Goal: Information Seeking & Learning: Compare options

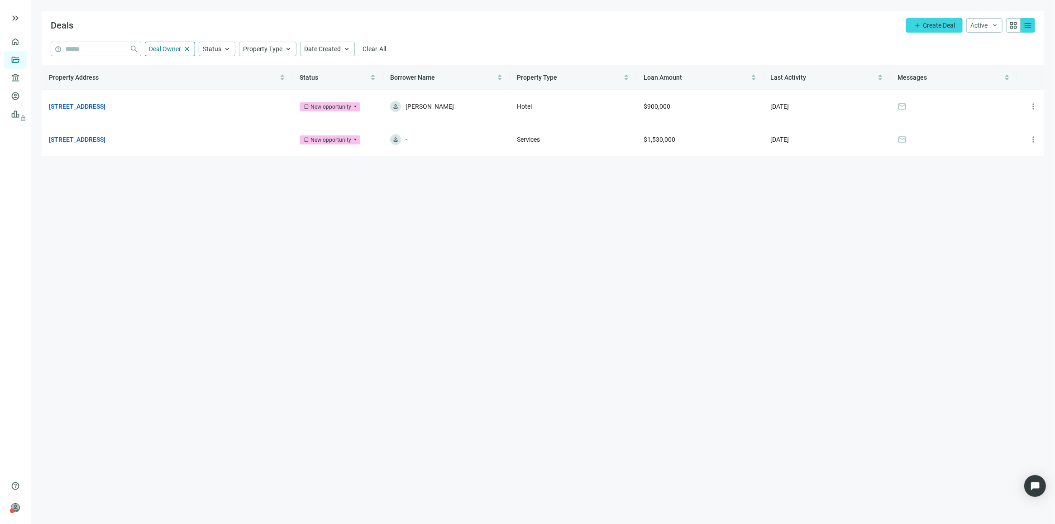
click at [372, 192] on main "Deals add Create Deal Active keyboard_arrow_down grid_view menu help close Deal…" at bounding box center [543, 262] width 1024 height 524
click at [105, 103] on link "1028 NW 3rd Ave, Miami, FL 33136" at bounding box center [77, 106] width 57 height 10
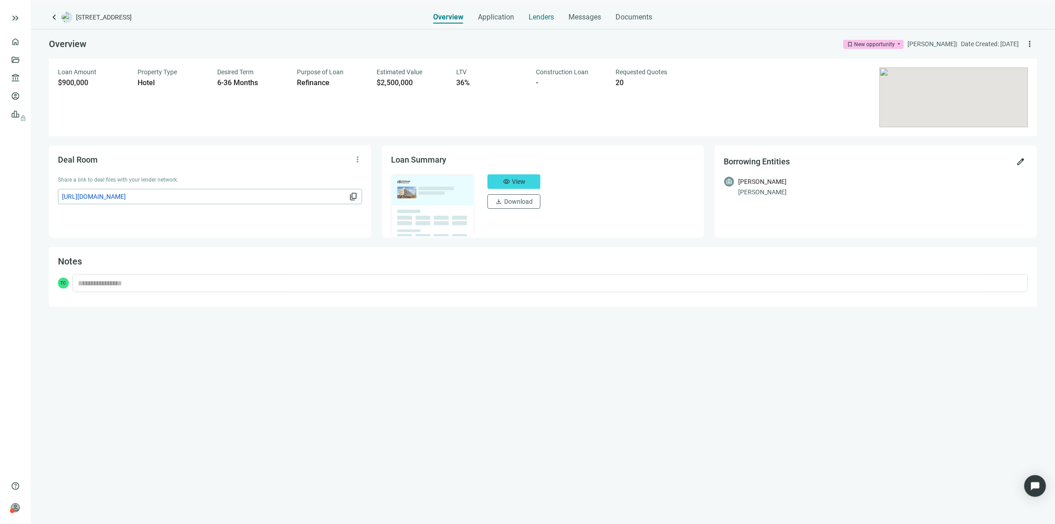
click at [543, 15] on span "Lenders" at bounding box center [541, 17] width 25 height 9
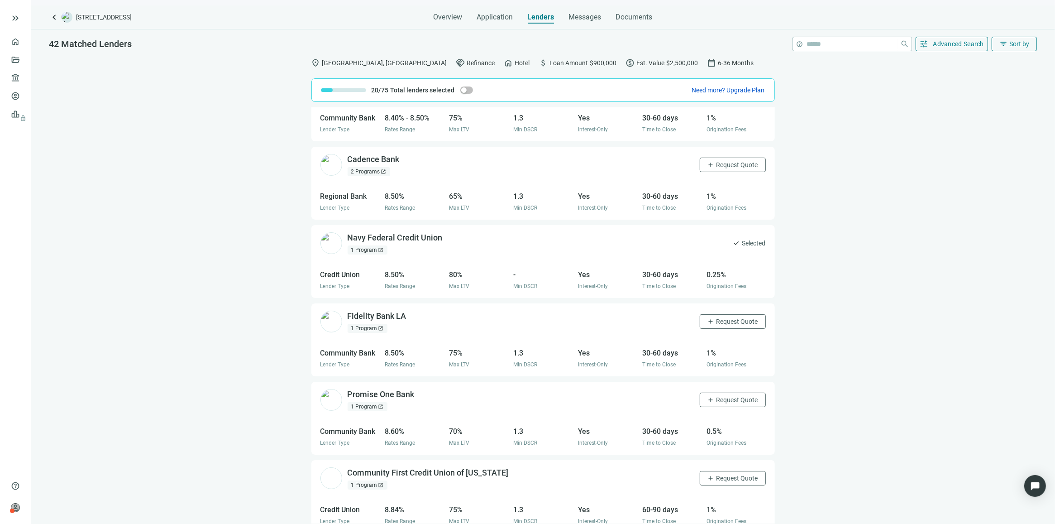
scroll to position [588, 0]
click at [363, 172] on div "2 Programs open_in_new" at bounding box center [369, 170] width 43 height 9
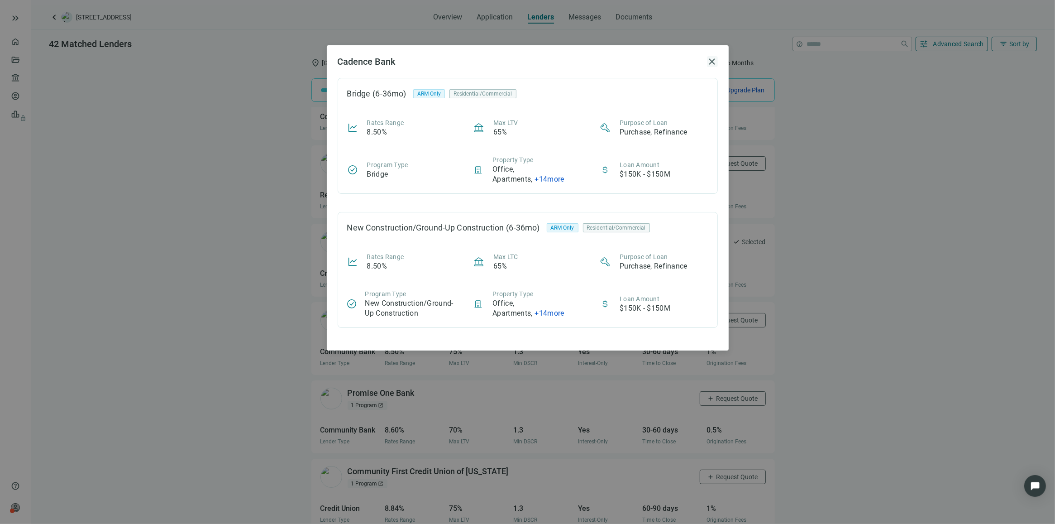
click at [714, 62] on span "close" at bounding box center [712, 61] width 11 height 11
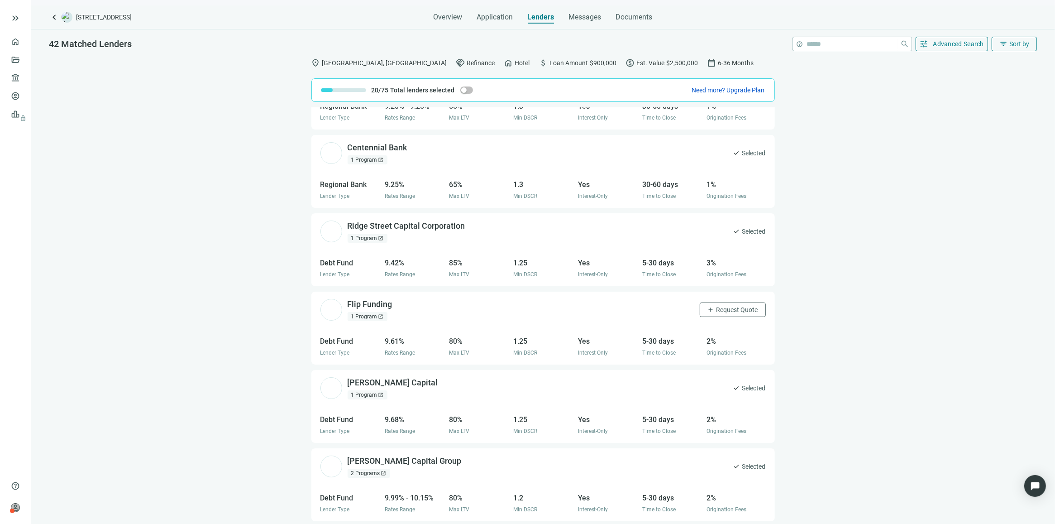
scroll to position [1485, 0]
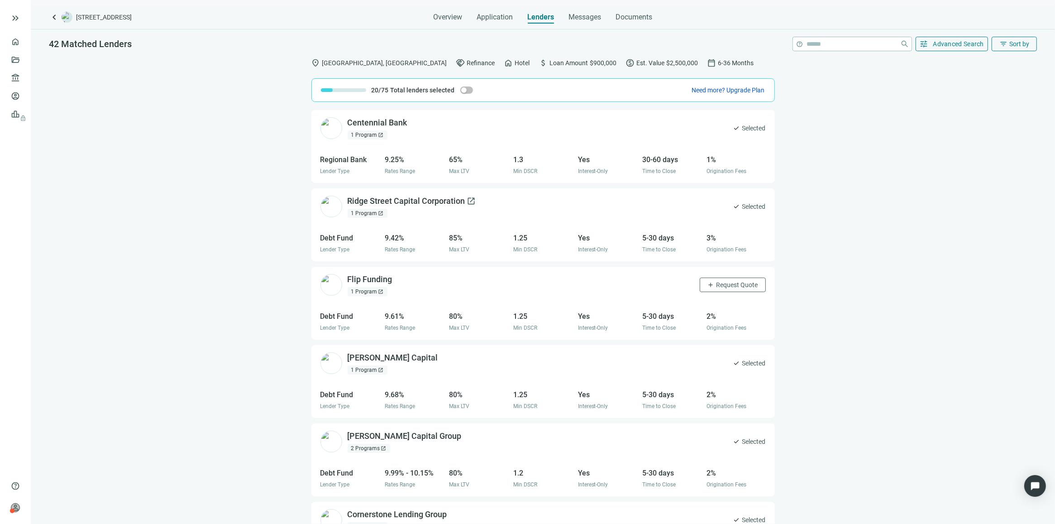
click at [426, 202] on div "Ridge Street Capital Corporation open_in_new" at bounding box center [412, 200] width 129 height 11
click at [377, 283] on div "Flip Funding open_in_new" at bounding box center [376, 279] width 56 height 11
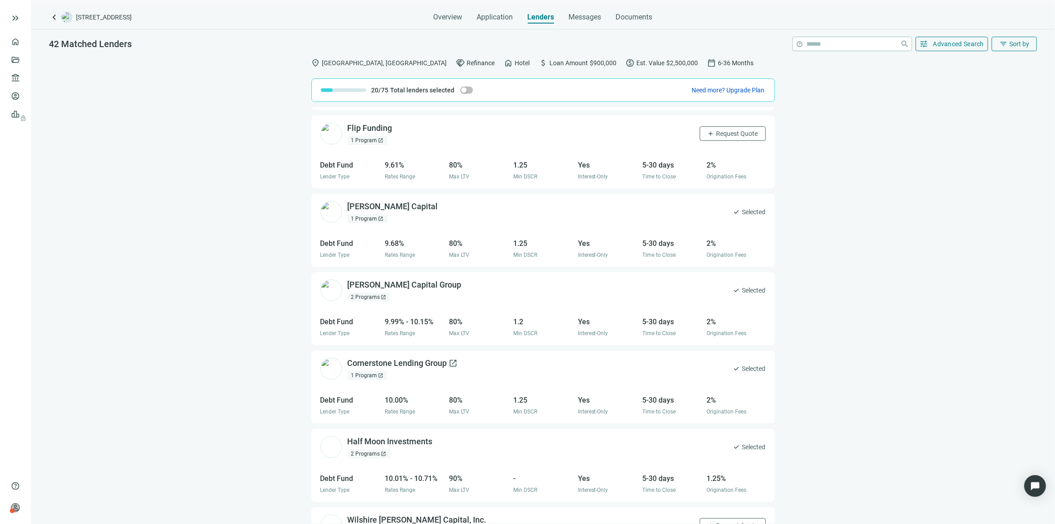
scroll to position [1654, 0]
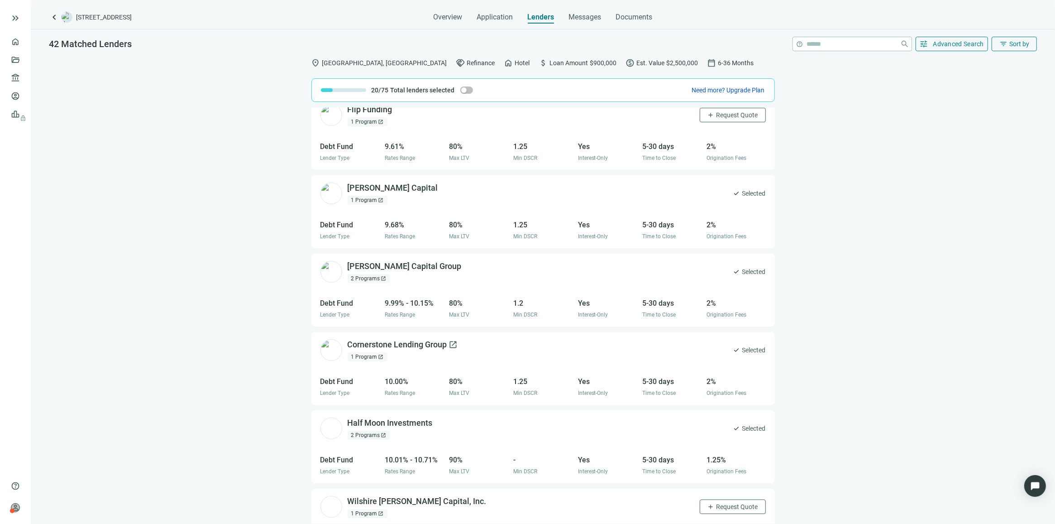
click at [366, 344] on div "Cornerstone Lending Group open_in_new" at bounding box center [403, 344] width 110 height 11
click at [267, 338] on div "FAIRWINDS Credit Union open_in_new 1 Recent Loan open_in_new add Request Quote …" at bounding box center [543, 315] width 1024 height 416
click at [385, 424] on div "Half Moon Investments open_in_new" at bounding box center [396, 422] width 96 height 11
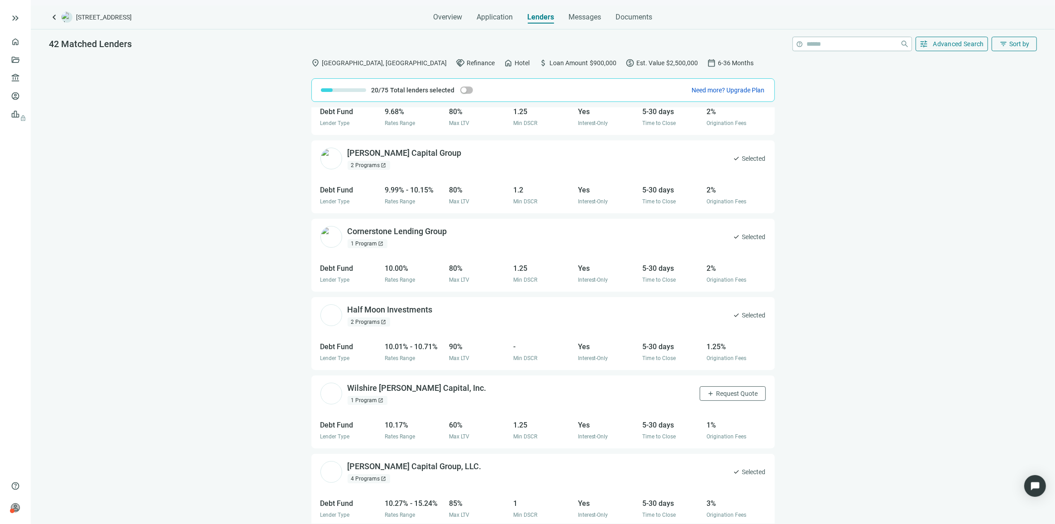
scroll to position [1824, 0]
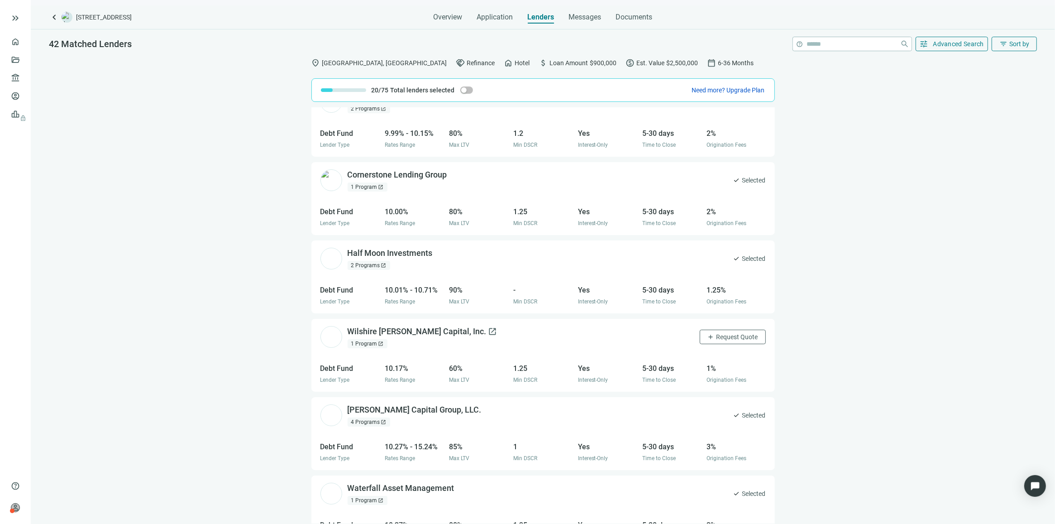
click at [410, 333] on div "Wilshire Quinn Capital, Inc. open_in_new" at bounding box center [423, 331] width 150 height 11
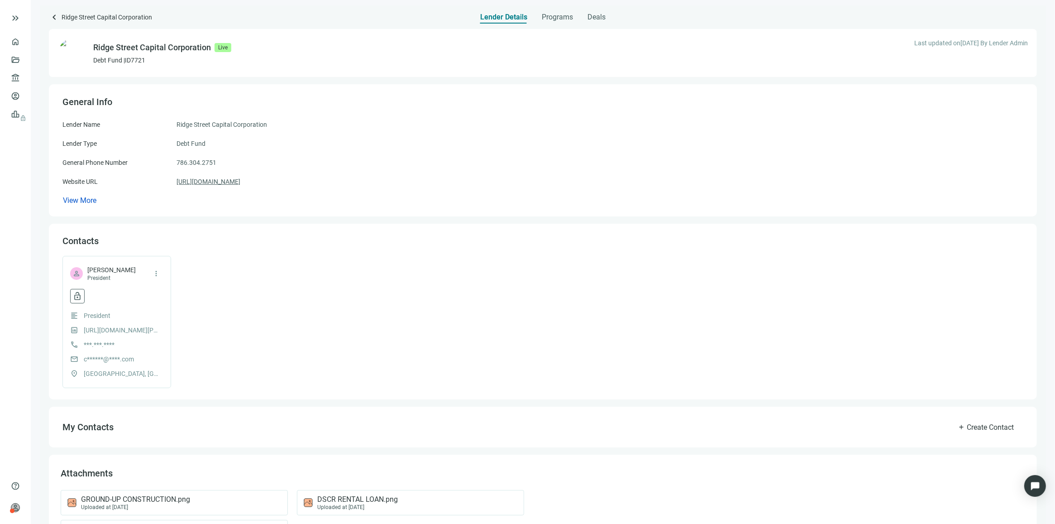
click at [231, 180] on link "https://ridgestreetcap.com" at bounding box center [208, 181] width 64 height 10
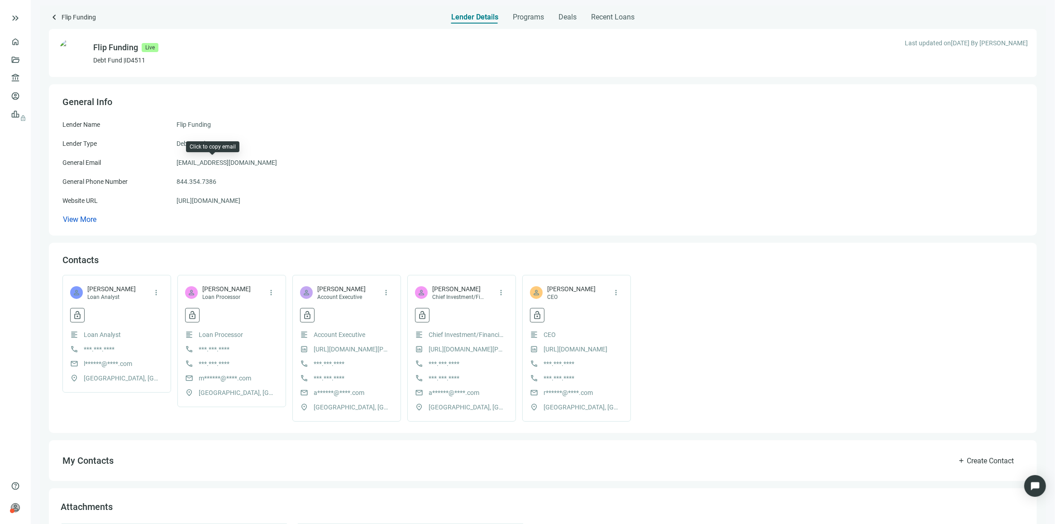
click at [219, 162] on span "support@flipfunding.com" at bounding box center [226, 162] width 100 height 10
click at [208, 200] on link "https://flipfunding.com" at bounding box center [208, 200] width 64 height 10
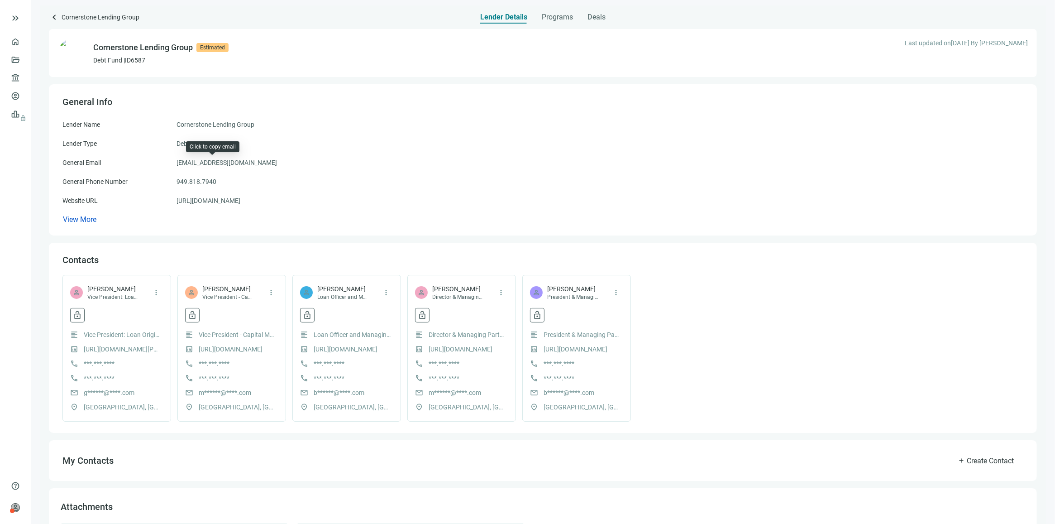
click at [222, 163] on span "info@cornerstone-lg.com" at bounding box center [226, 162] width 100 height 10
click at [225, 161] on span "info@cornerstone-lg.com" at bounding box center [226, 162] width 100 height 10
click at [212, 161] on span "info@cornerstone-lg.com" at bounding box center [226, 162] width 100 height 10
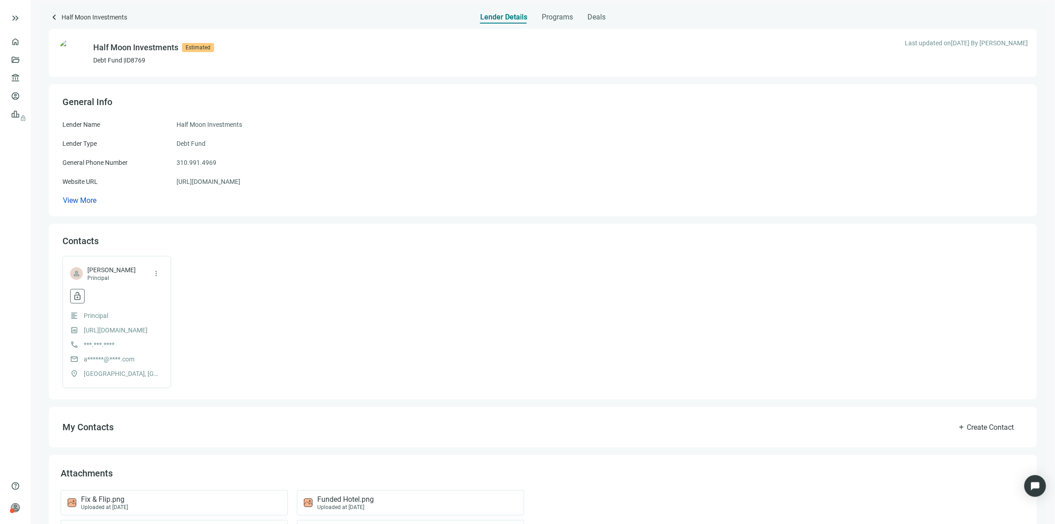
click at [317, 148] on div "Lender Type Debt Fund" at bounding box center [542, 143] width 961 height 10
click at [231, 181] on link "[URL][DOMAIN_NAME]" at bounding box center [208, 181] width 64 height 10
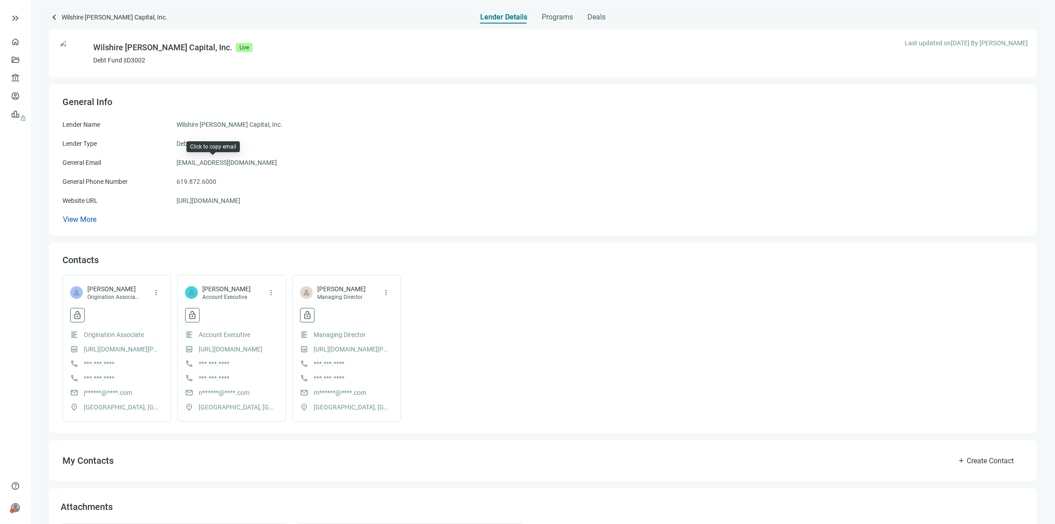
click at [240, 164] on span "loans@wilshirequinn.com" at bounding box center [226, 162] width 100 height 10
click at [233, 202] on link "https://wilshirequinn.com" at bounding box center [208, 200] width 64 height 10
